Goal: Information Seeking & Learning: Learn about a topic

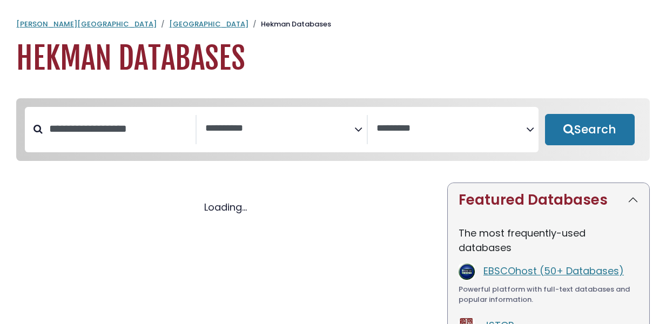
select select "Database Subject Filter"
select select "Database Vendors Filter"
select select "Database Subject Filter"
select select "Database Vendors Filter"
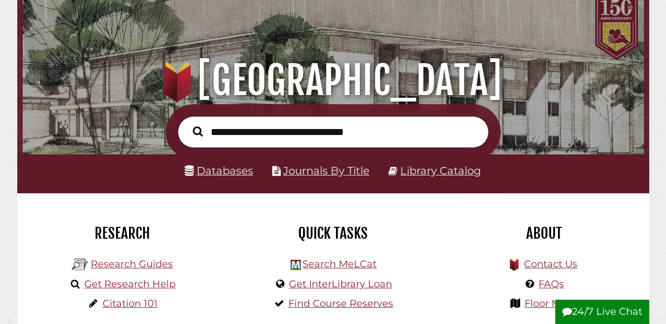
scroll to position [69, 0]
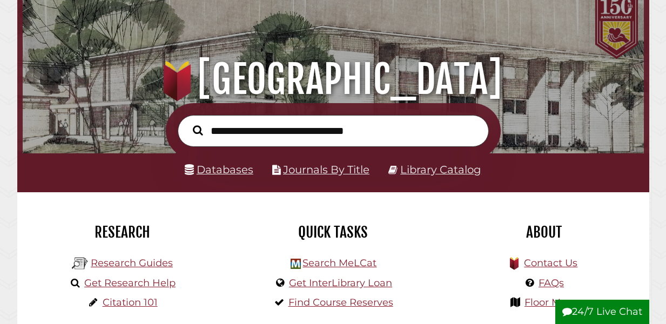
click at [268, 130] on input "text" at bounding box center [333, 131] width 311 height 32
type input "**********"
click at [188, 123] on button "Search" at bounding box center [198, 130] width 21 height 15
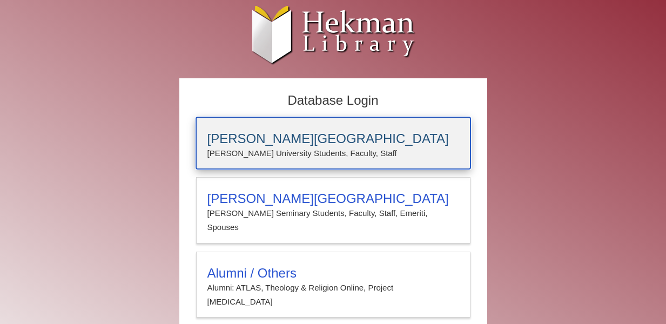
click at [229, 140] on h3 "Calvin University" at bounding box center [334, 138] width 252 height 15
